Goal: Navigation & Orientation: Find specific page/section

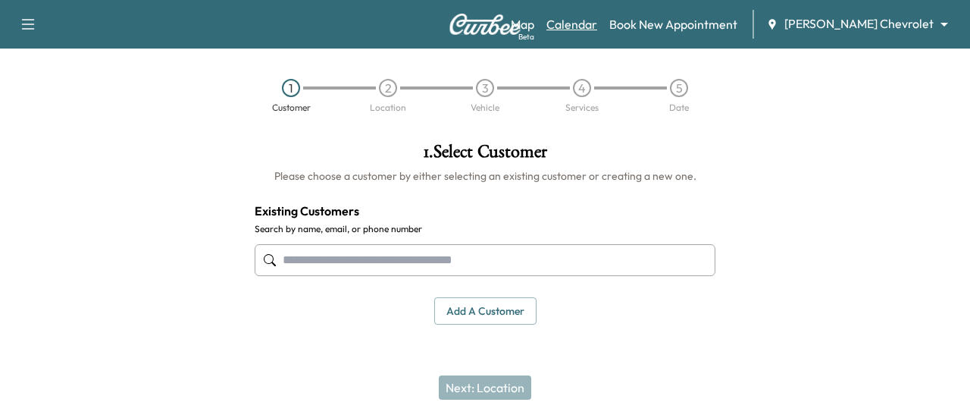
click at [597, 30] on link "Calendar" at bounding box center [572, 24] width 51 height 18
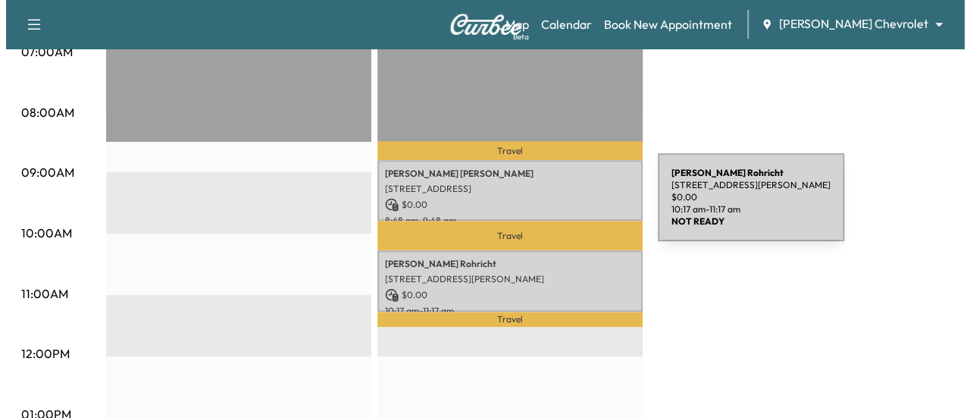
scroll to position [379, 0]
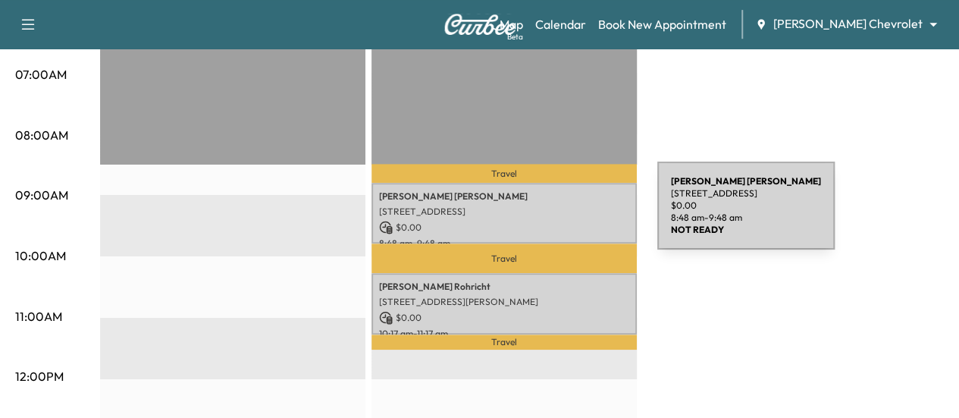
click at [544, 215] on p "[STREET_ADDRESS]" at bounding box center [504, 211] width 250 height 12
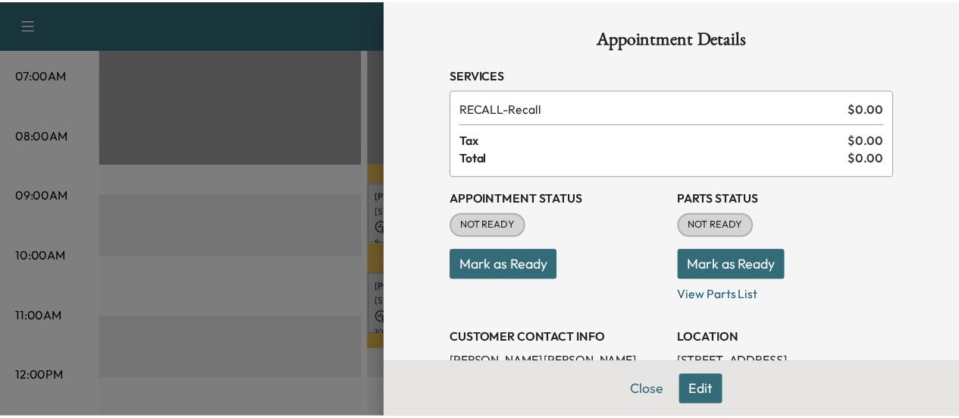
scroll to position [0, 0]
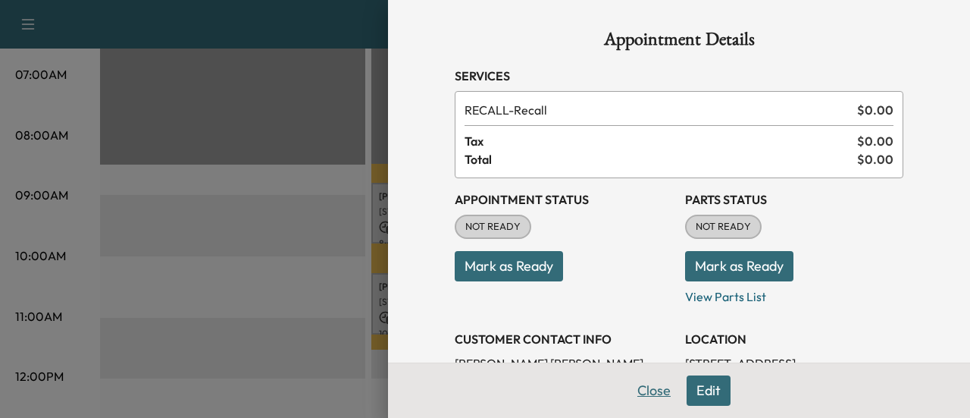
click at [644, 392] on button "Close" at bounding box center [654, 390] width 53 height 30
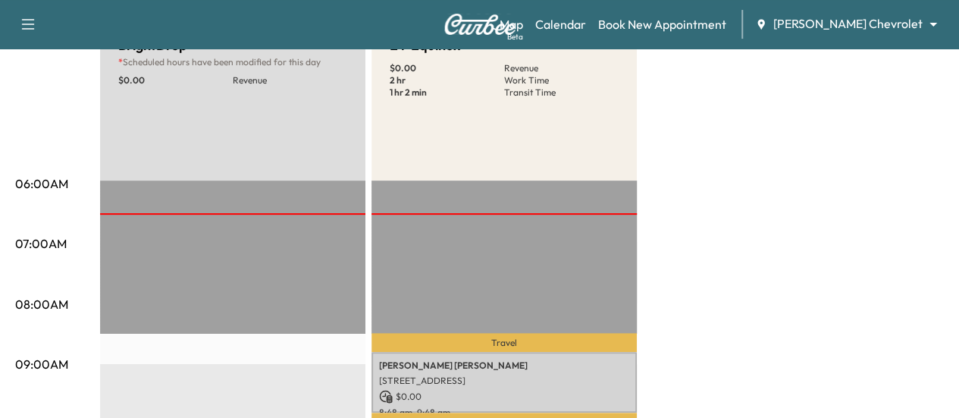
scroll to position [76, 0]
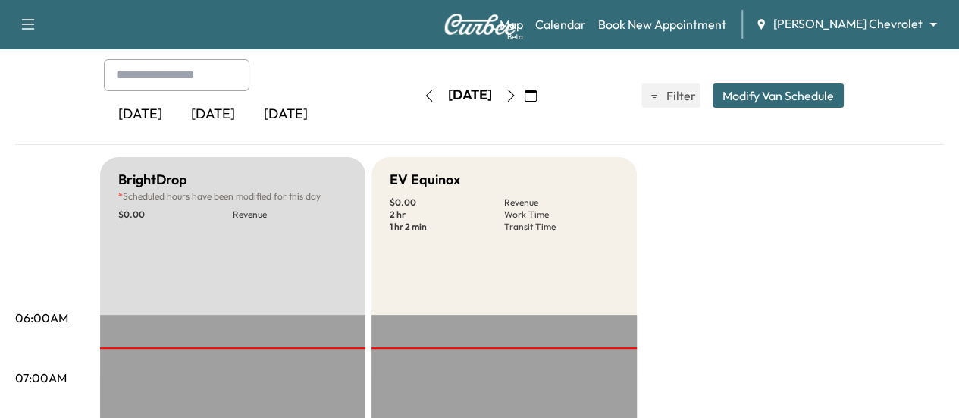
click at [517, 96] on icon "button" at bounding box center [511, 95] width 12 height 12
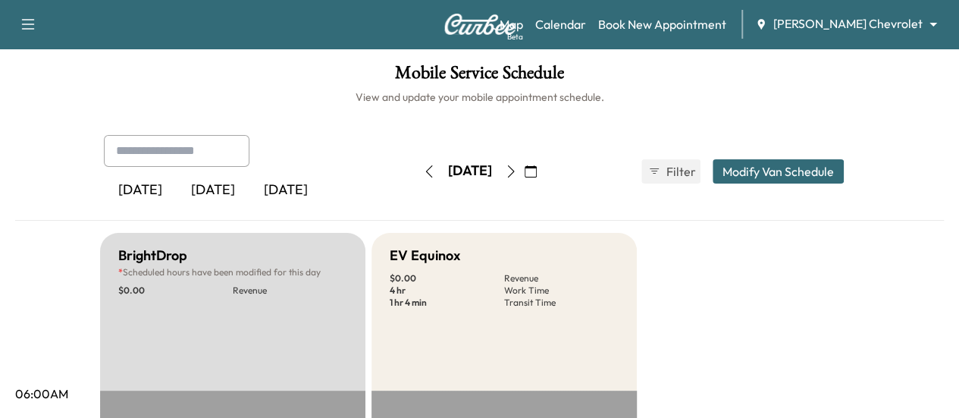
click at [517, 172] on icon "button" at bounding box center [511, 171] width 12 height 12
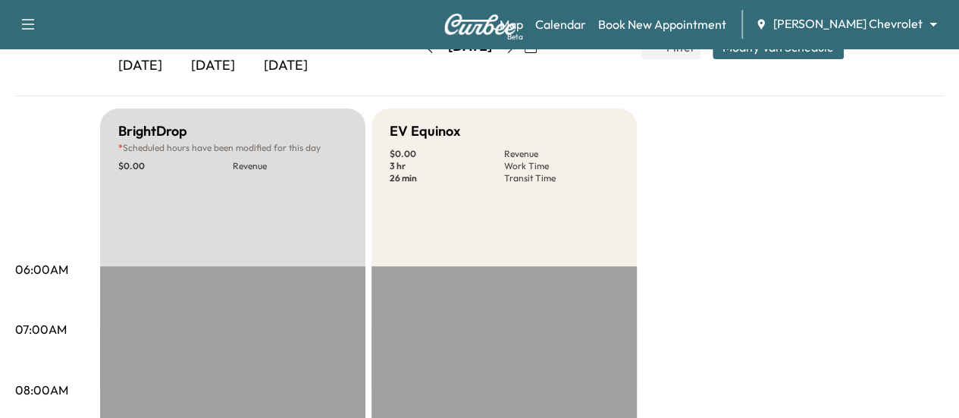
scroll to position [38, 0]
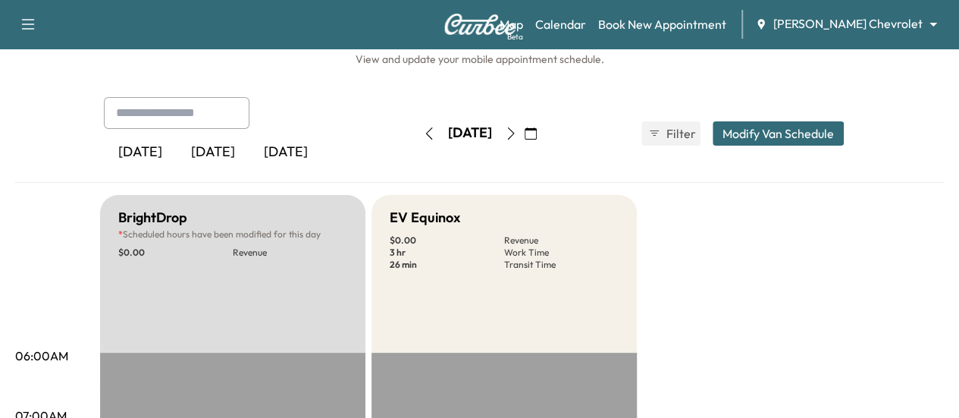
click at [524, 125] on button "button" at bounding box center [511, 133] width 26 height 24
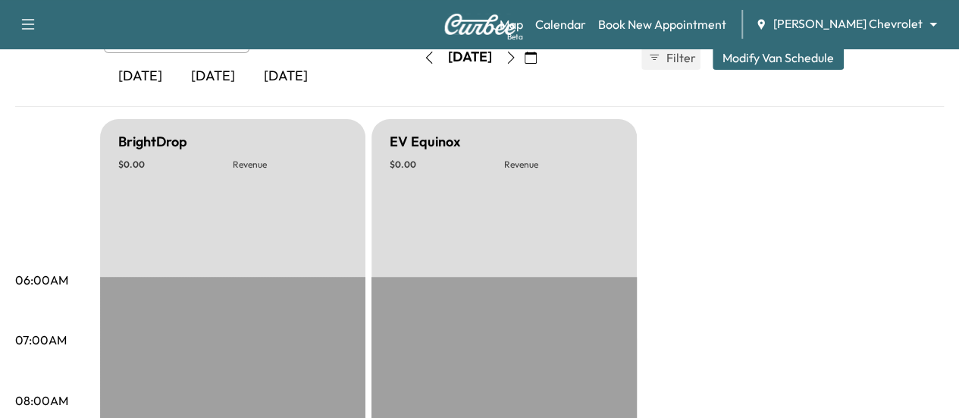
click at [524, 63] on button "button" at bounding box center [511, 57] width 26 height 24
click at [517, 59] on icon "button" at bounding box center [511, 58] width 12 height 12
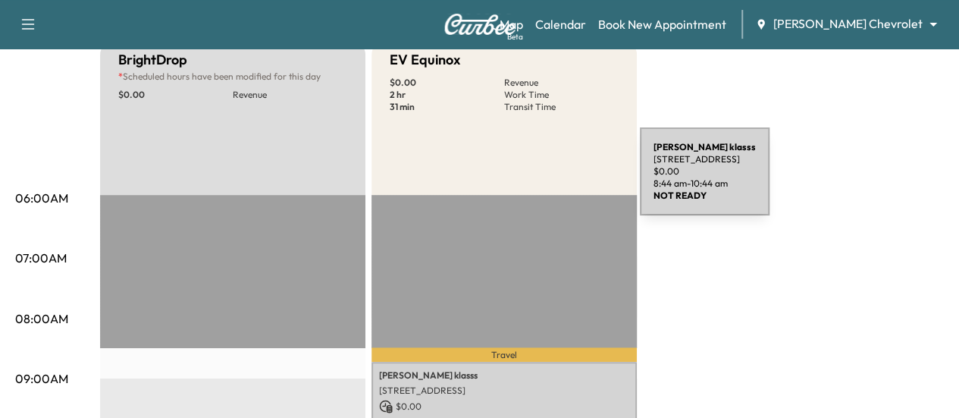
scroll to position [38, 0]
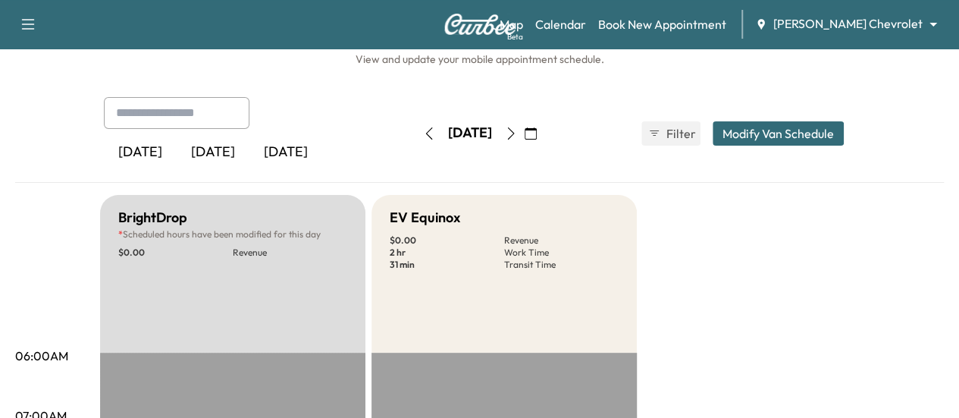
click at [517, 129] on icon "button" at bounding box center [511, 133] width 12 height 12
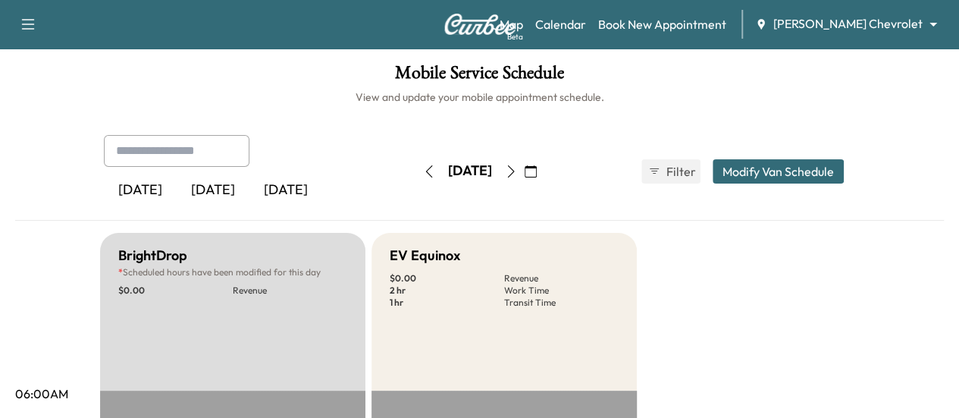
click at [416, 161] on button "button" at bounding box center [429, 171] width 26 height 24
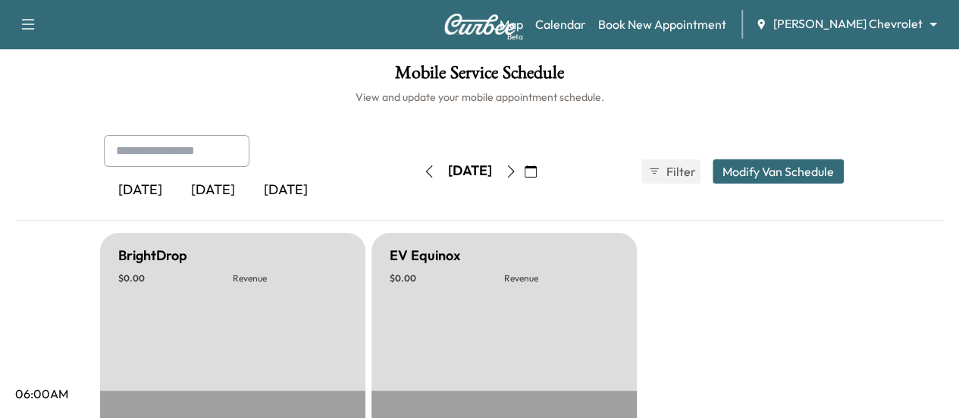
click at [416, 161] on button "button" at bounding box center [429, 171] width 26 height 24
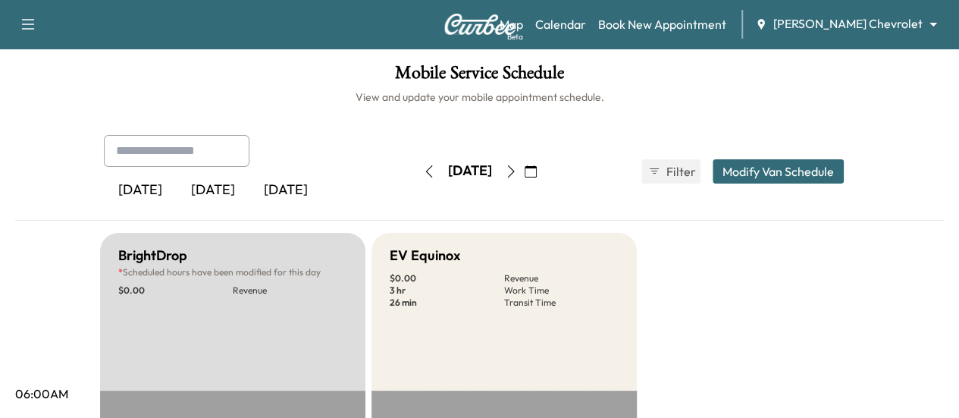
click at [416, 161] on button "button" at bounding box center [429, 171] width 26 height 24
click at [514, 165] on icon "button" at bounding box center [510, 171] width 7 height 12
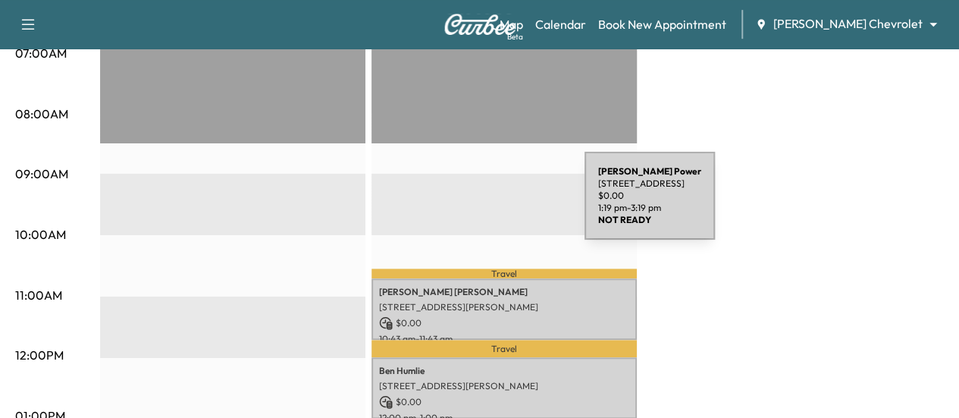
scroll to position [379, 0]
